Goal: Task Accomplishment & Management: Manage account settings

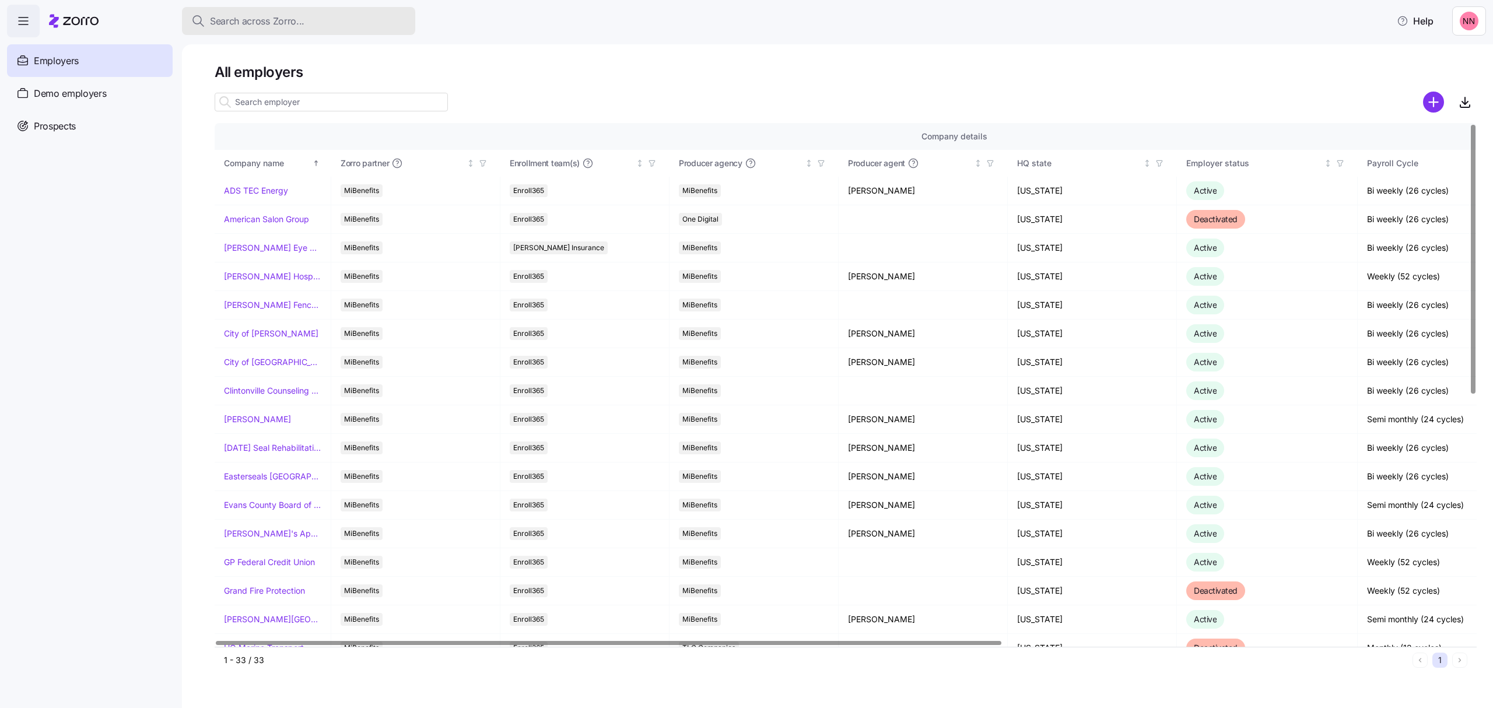
click at [339, 24] on div "Search across Zorro..." at bounding box center [298, 21] width 215 height 15
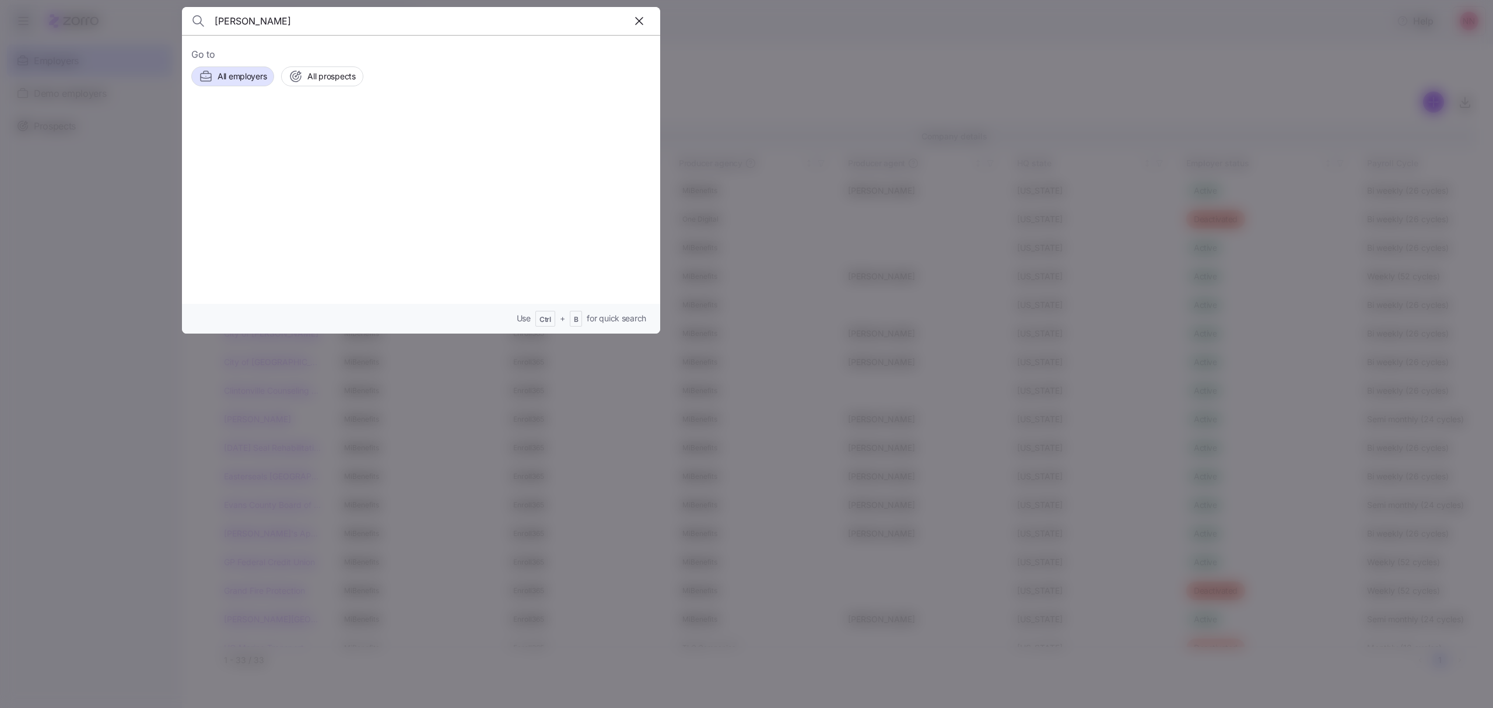
type input "cruz"
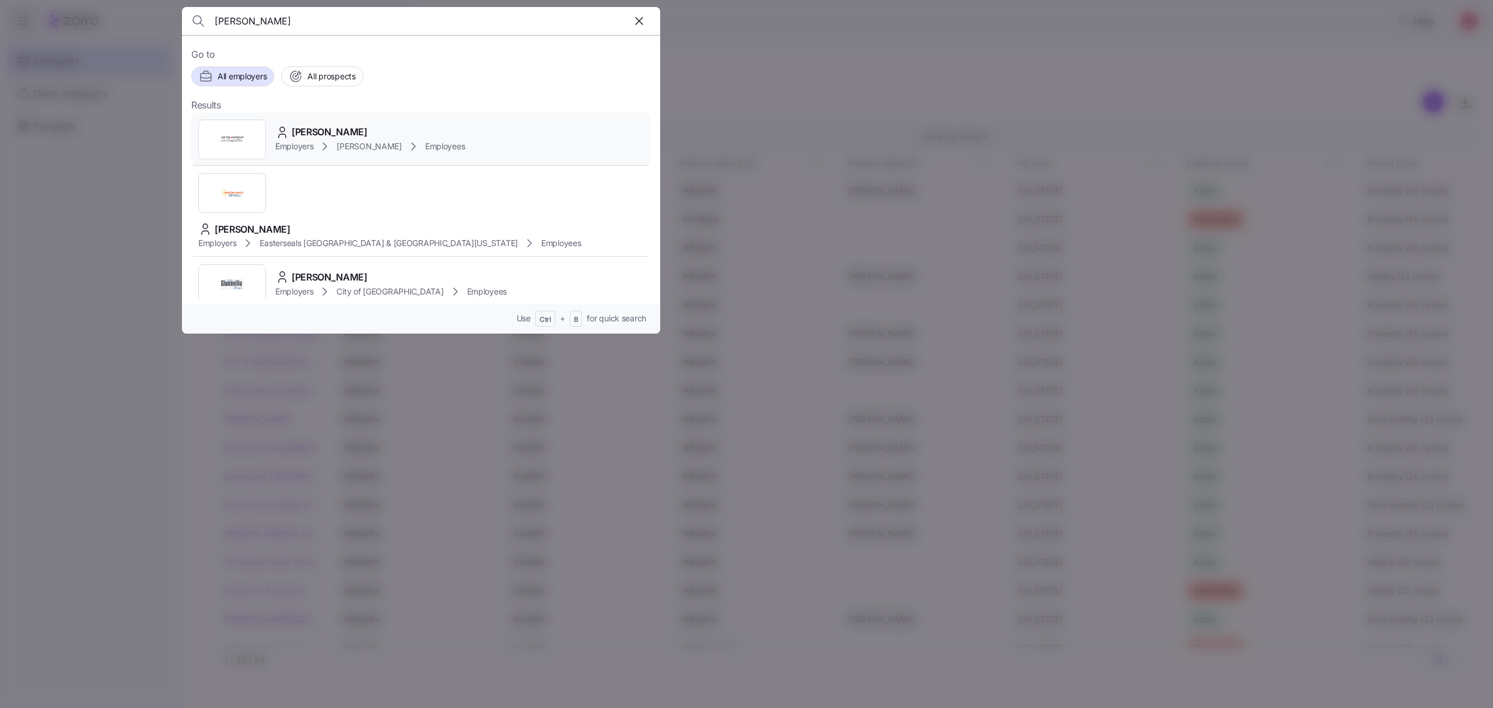
click at [316, 136] on span "NINA CRUZ" at bounding box center [330, 132] width 76 height 15
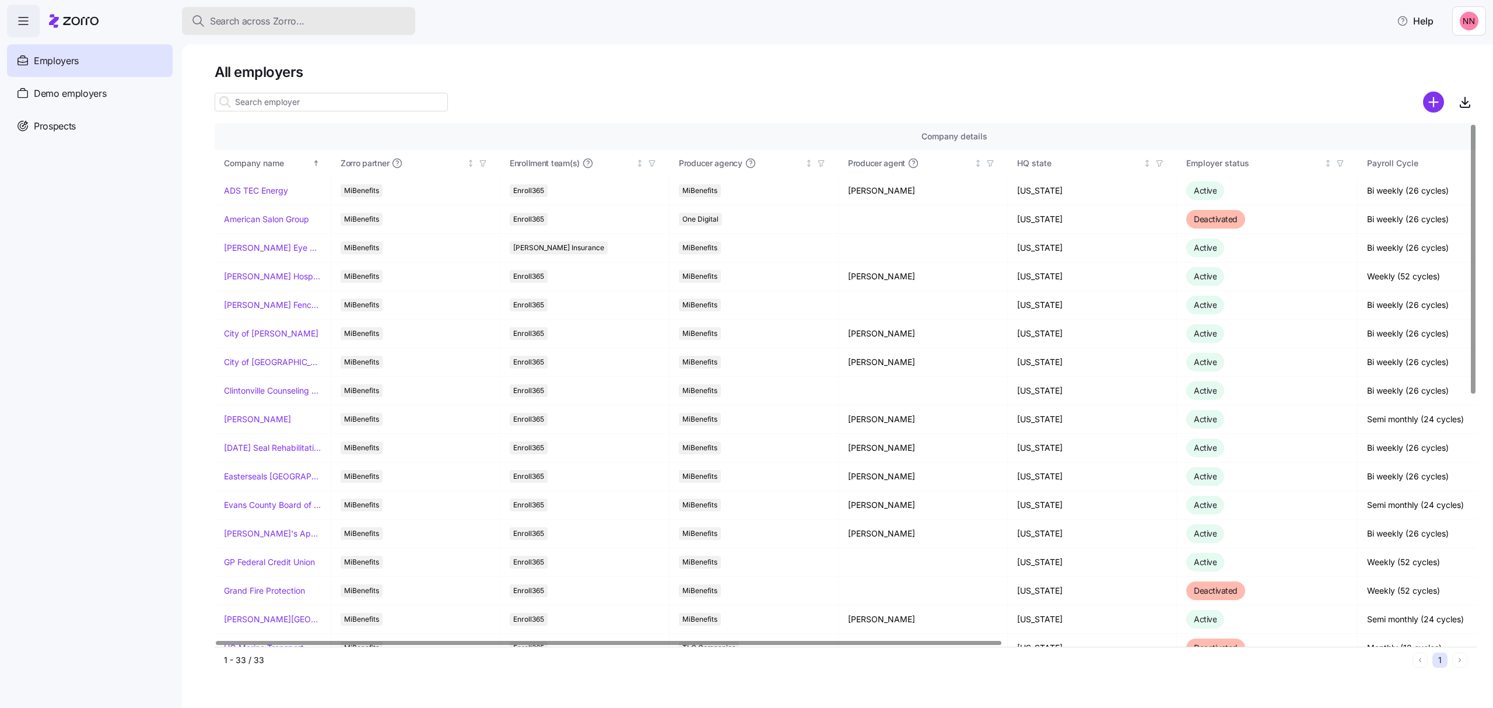
click at [346, 19] on div "Search across Zorro..." at bounding box center [298, 21] width 215 height 15
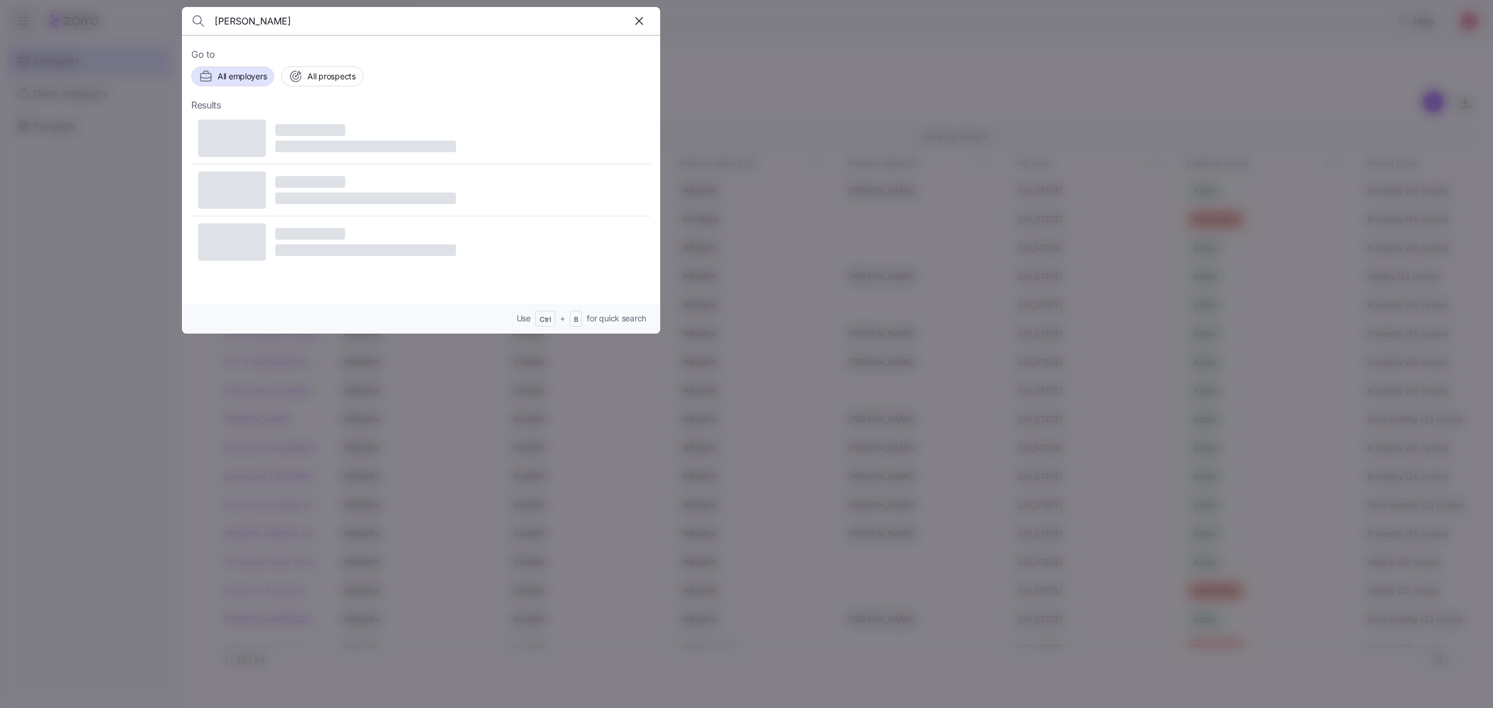
type input "[PERSON_NAME]"
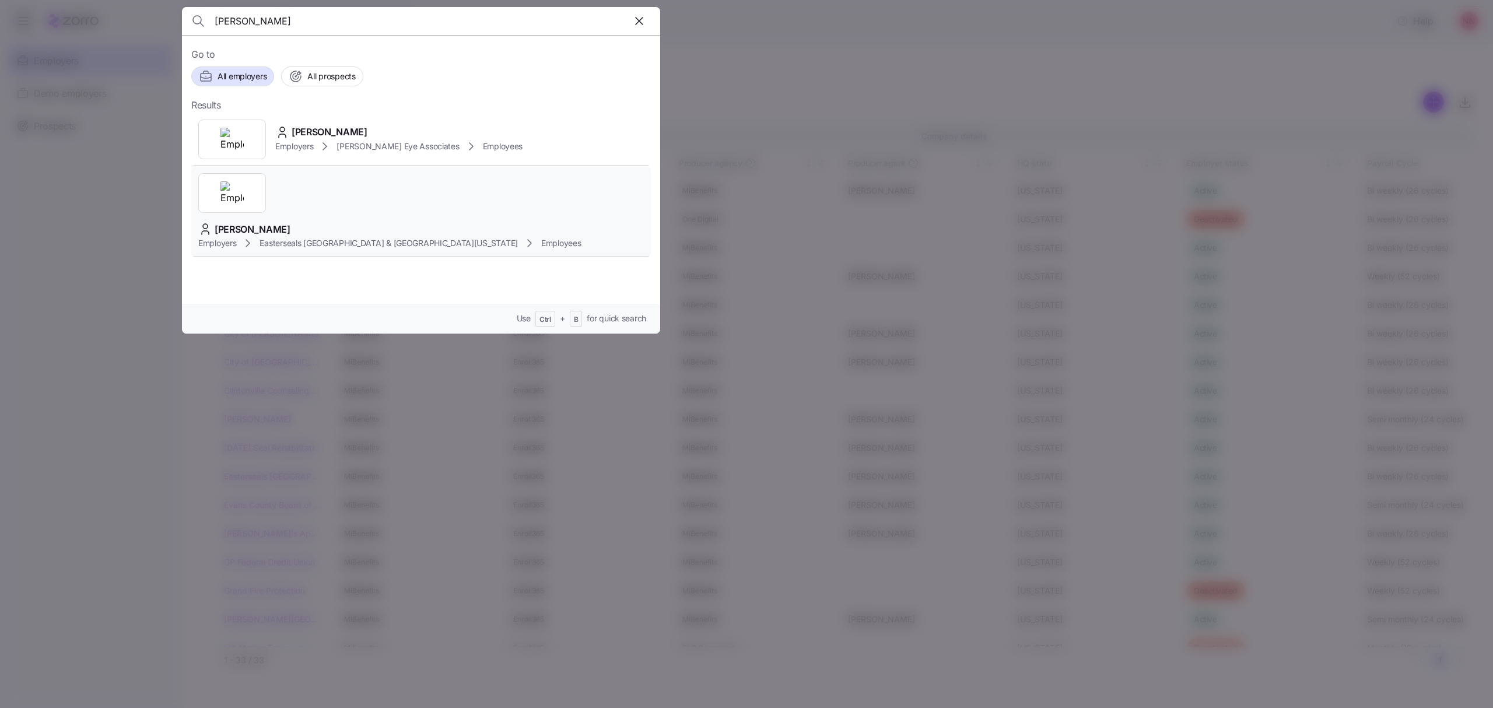
click at [290, 222] on span "[PERSON_NAME]" at bounding box center [253, 229] width 76 height 15
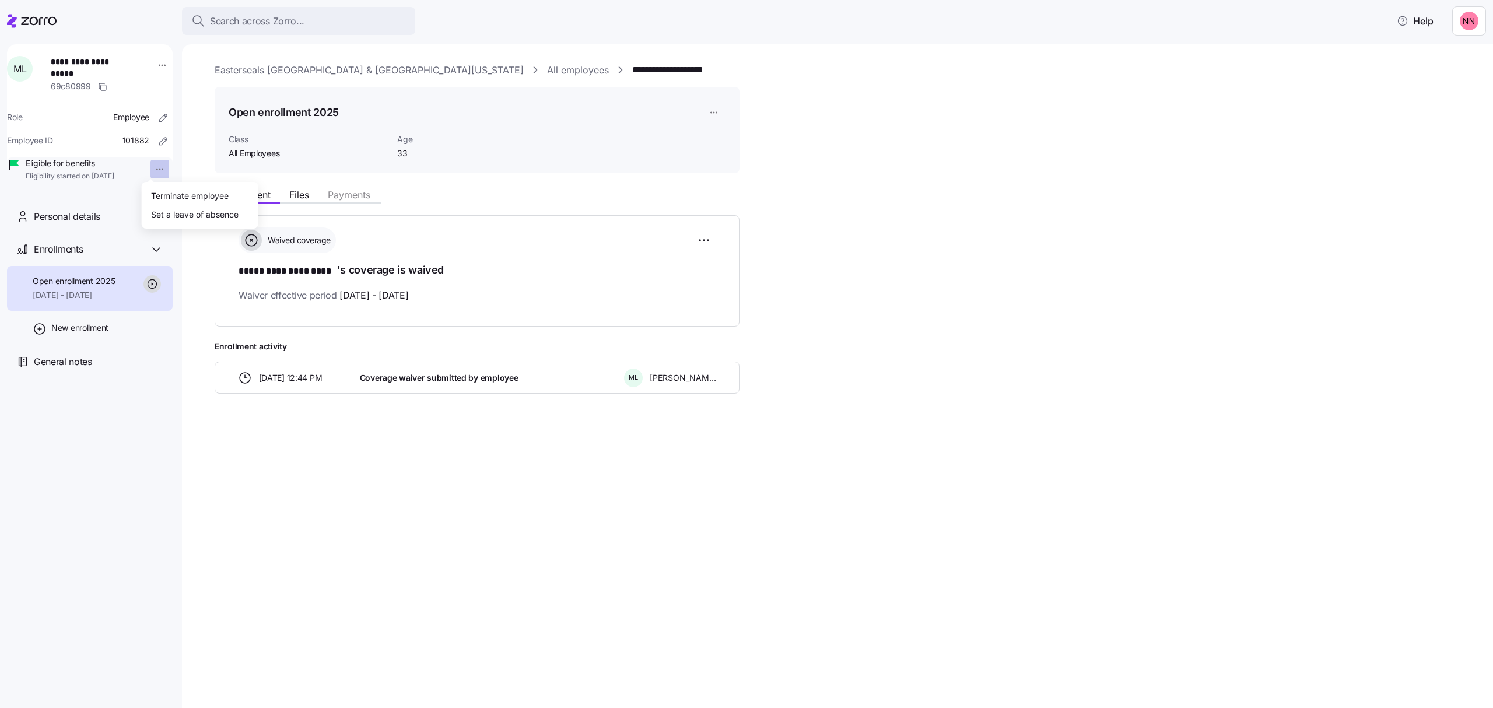
click at [145, 168] on html "**********" at bounding box center [746, 350] width 1493 height 701
click at [155, 192] on div "Terminate employee" at bounding box center [190, 195] width 78 height 13
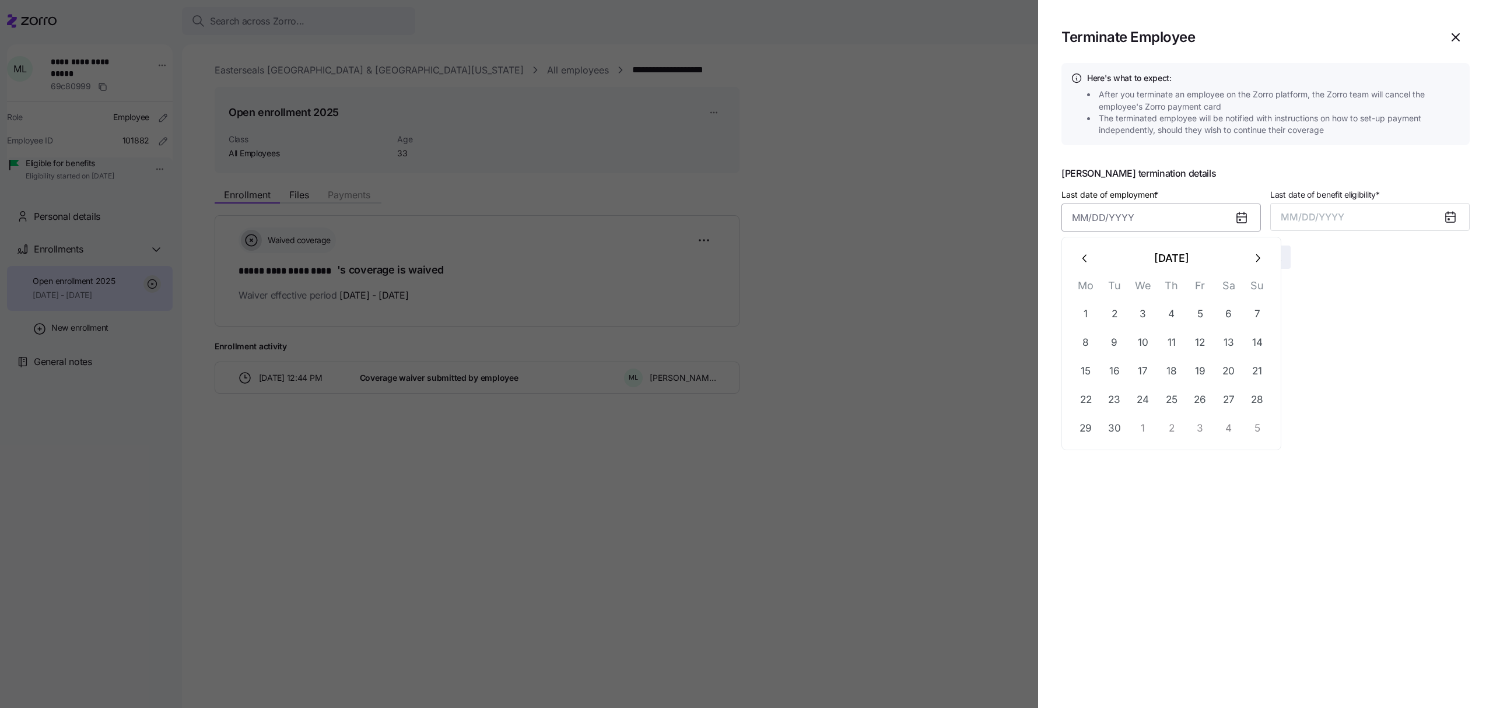
click at [1107, 208] on input "Last date of employment *" at bounding box center [1161, 218] width 199 height 28
click at [1135, 399] on button "24" at bounding box center [1143, 400] width 28 height 28
type input "[DATE]"
click at [1296, 211] on span "MM/DD/YYYY" at bounding box center [1313, 217] width 64 height 12
click at [1449, 344] on button "Sep" at bounding box center [1446, 348] width 66 height 28
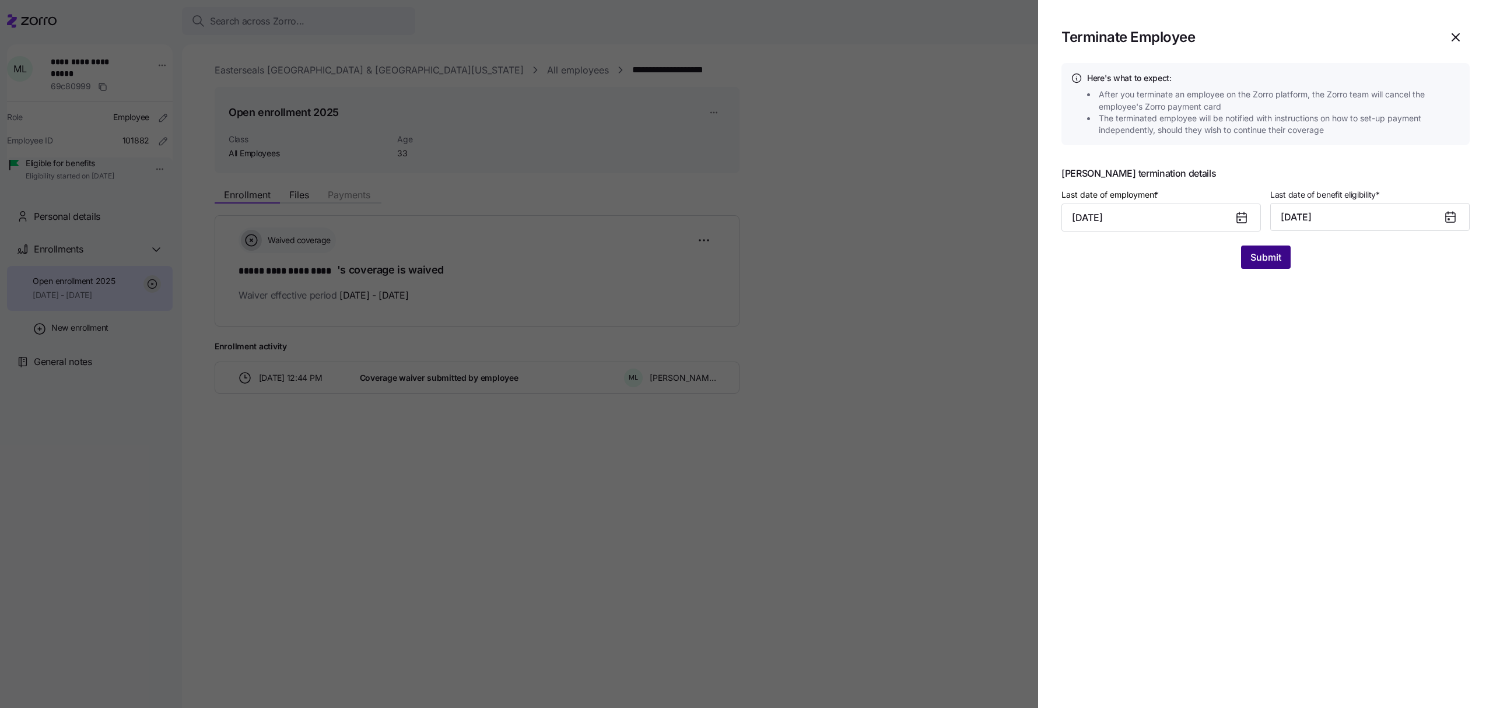
click at [1277, 253] on span "Submit" at bounding box center [1266, 257] width 31 height 14
